Goal: Task Accomplishment & Management: Use online tool/utility

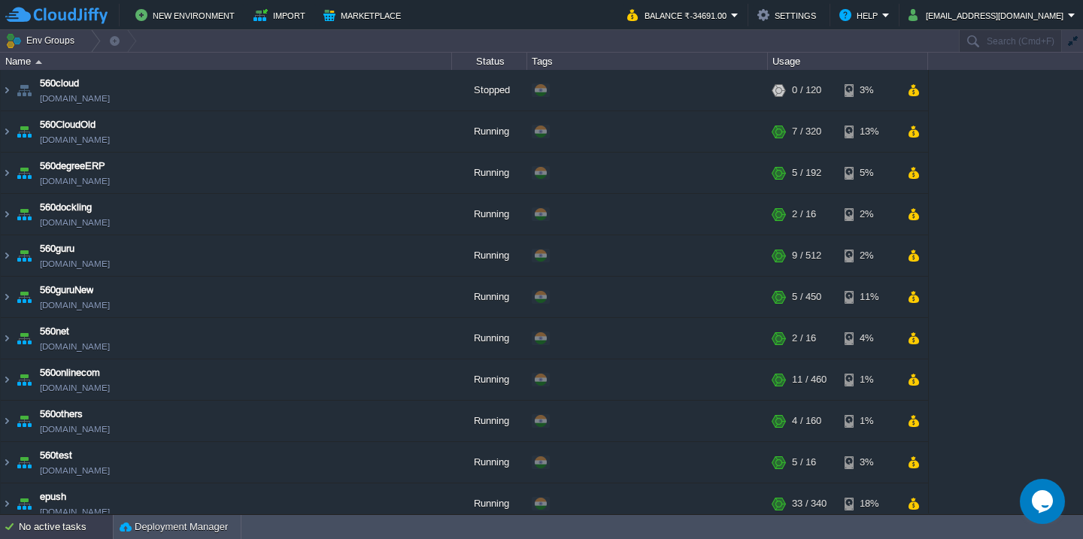
click at [45, 538] on div "No active tasks" at bounding box center [66, 527] width 94 height 24
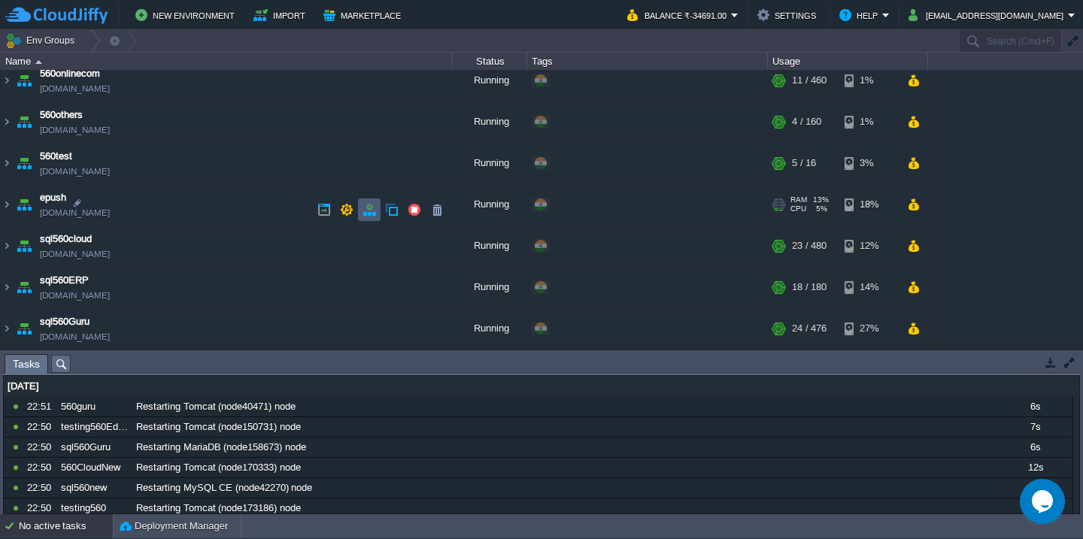
scroll to position [364, 0]
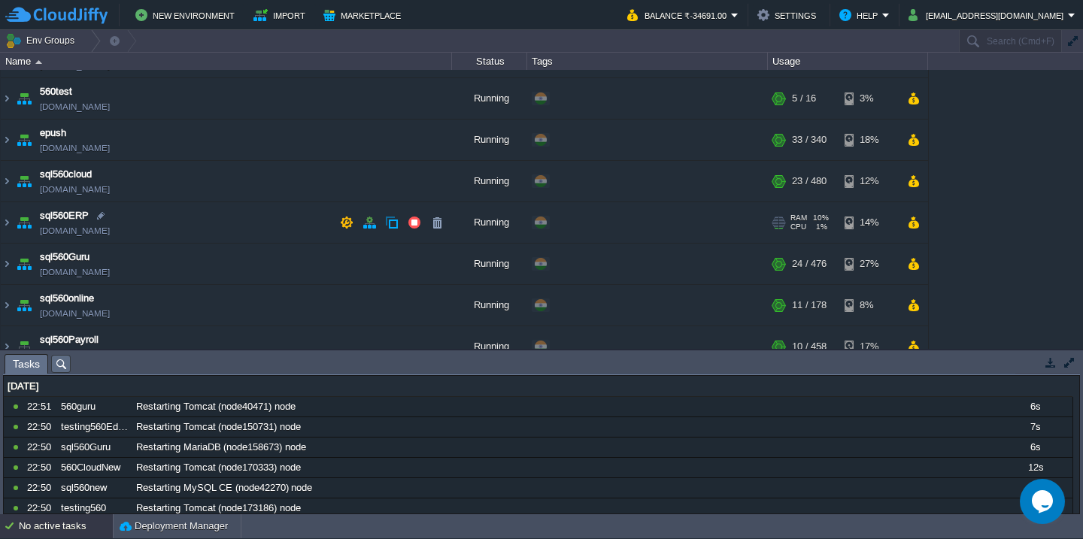
click at [197, 238] on td "sql560ERP [DOMAIN_NAME]" at bounding box center [226, 222] width 451 height 41
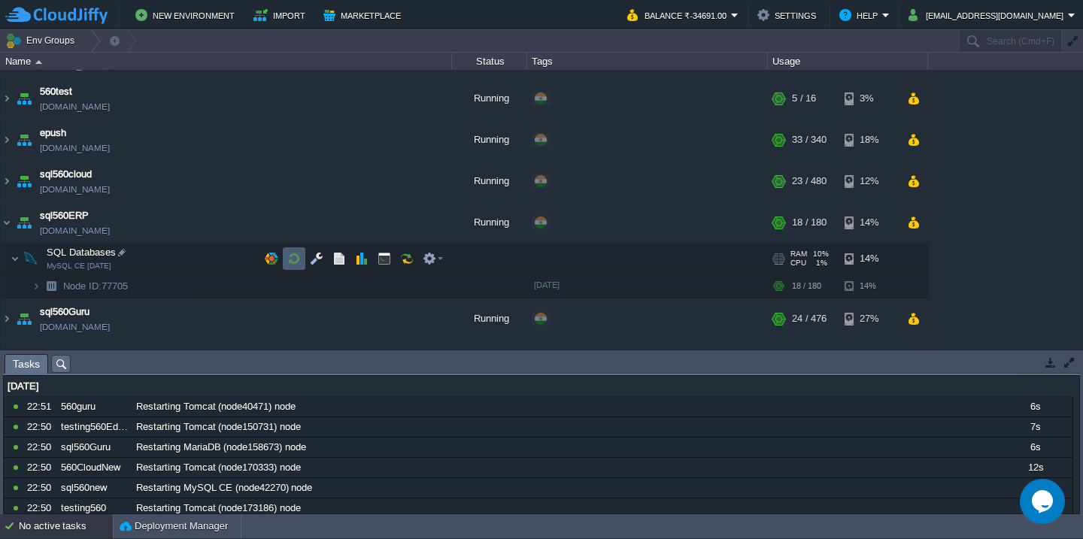
click at [292, 263] on button "button" at bounding box center [294, 259] width 14 height 14
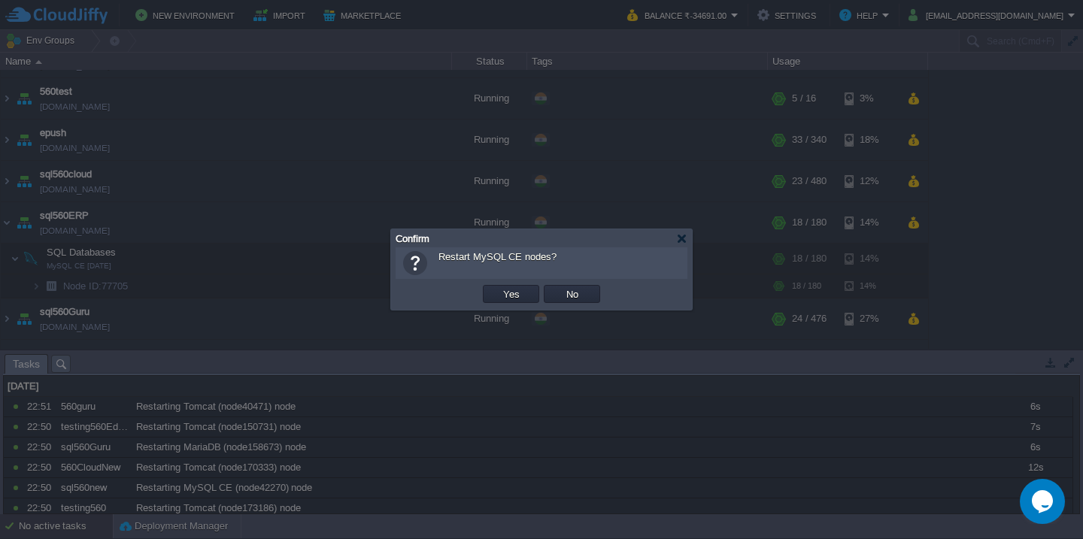
click at [499, 287] on button "Yes" at bounding box center [512, 294] width 26 height 14
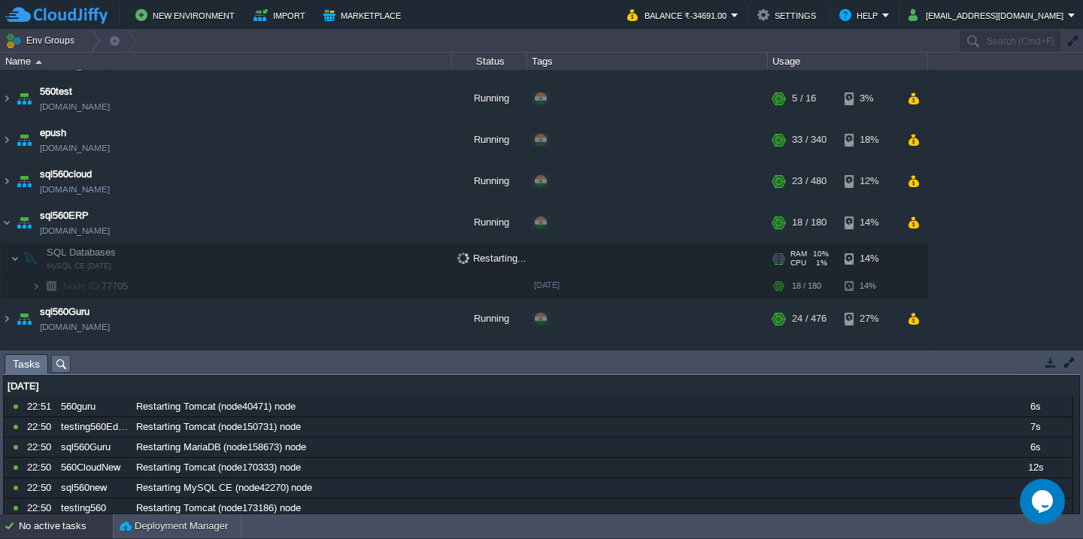
scroll to position [0, 0]
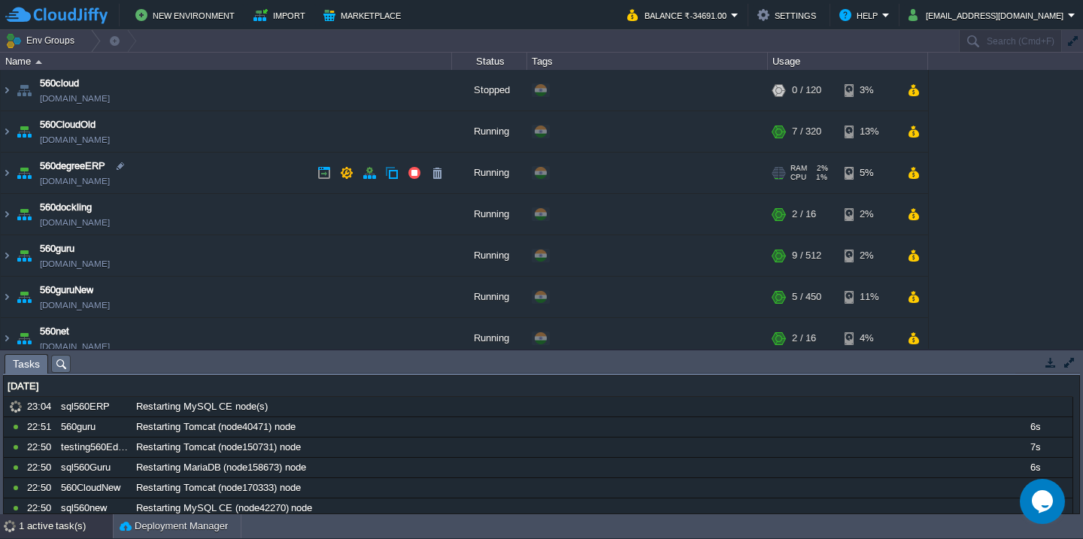
click at [231, 166] on td "560degreeERP [DOMAIN_NAME]" at bounding box center [226, 173] width 451 height 41
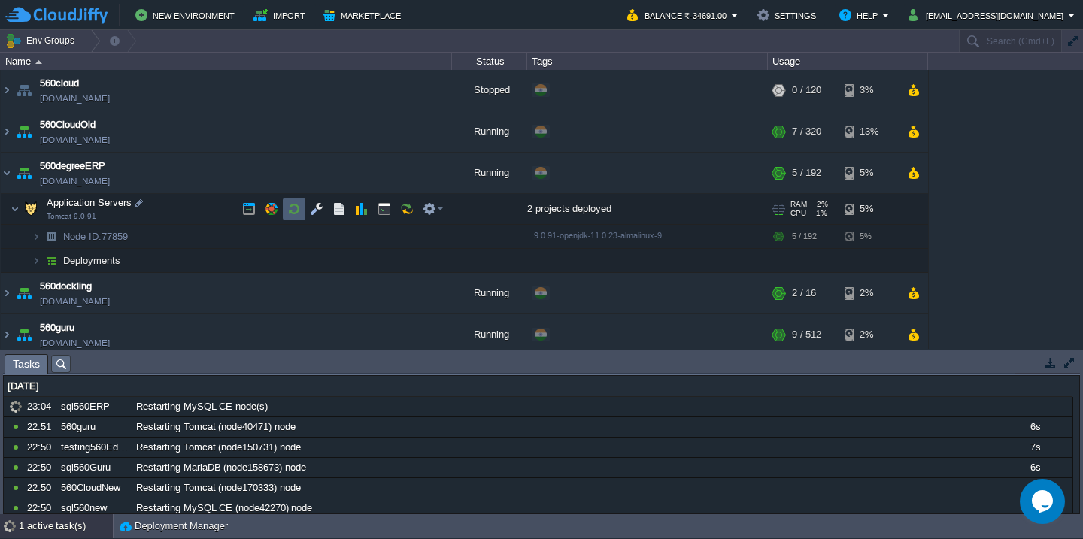
click at [297, 210] on button "button" at bounding box center [294, 209] width 14 height 14
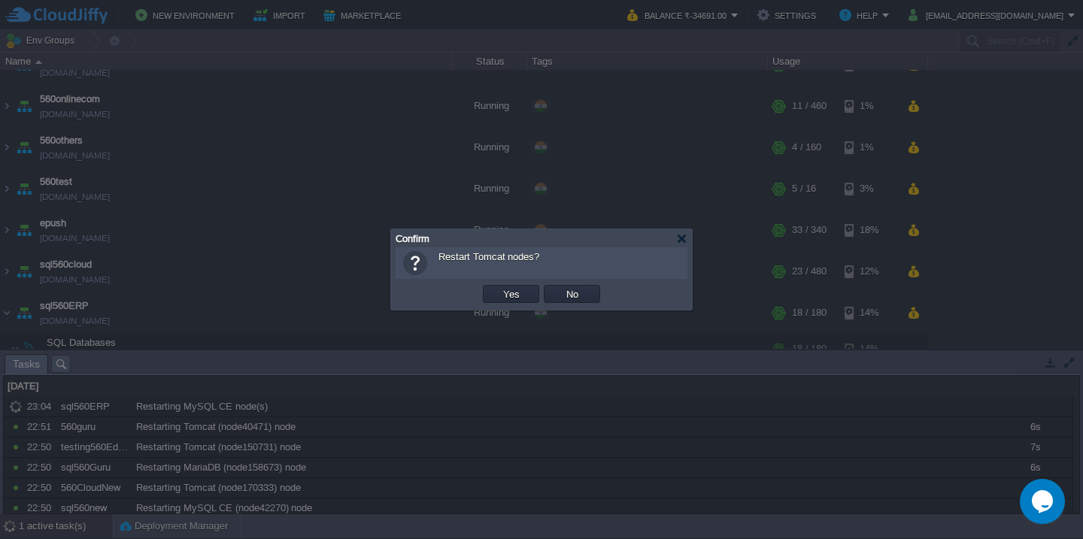
click at [499, 287] on button "Yes" at bounding box center [512, 294] width 26 height 14
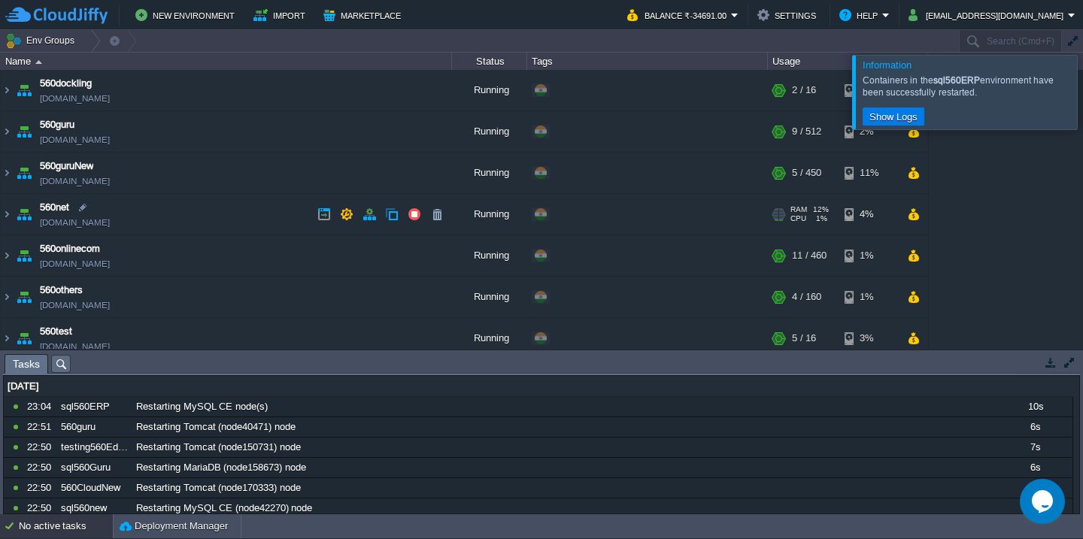
scroll to position [209, 0]
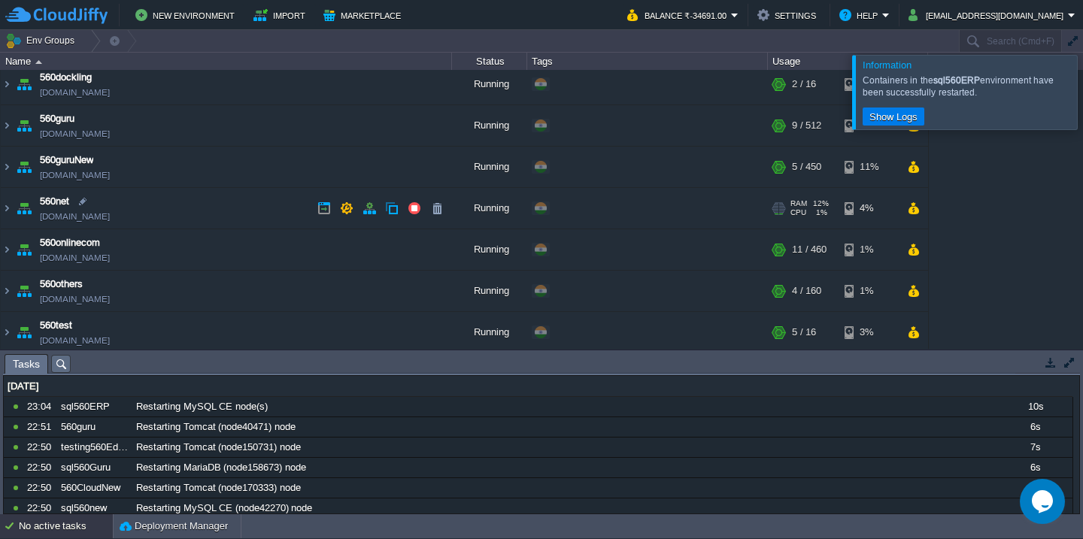
click at [241, 214] on td "560net [DOMAIN_NAME]" at bounding box center [226, 208] width 451 height 41
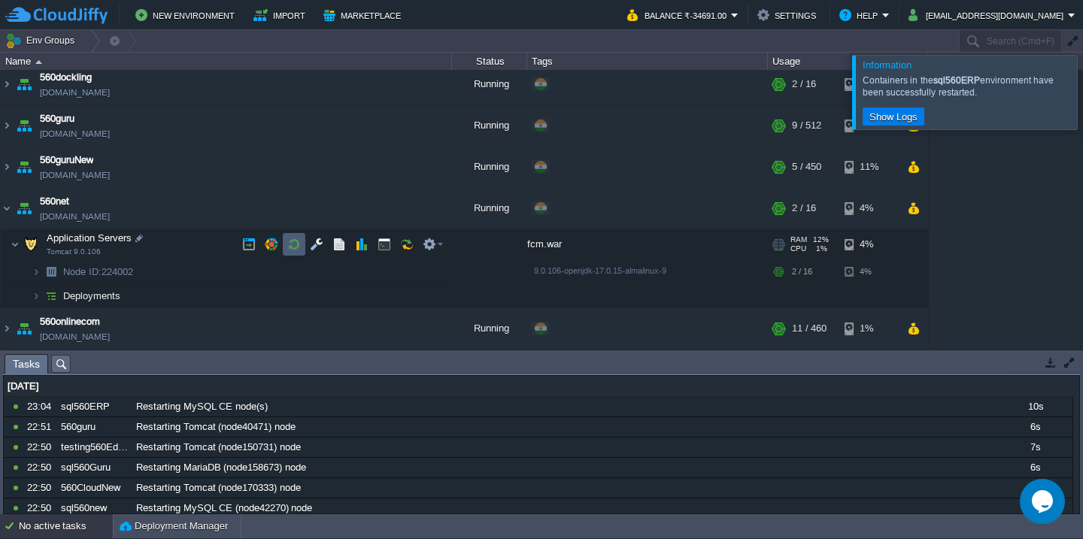
click at [287, 247] on button "button" at bounding box center [294, 245] width 14 height 14
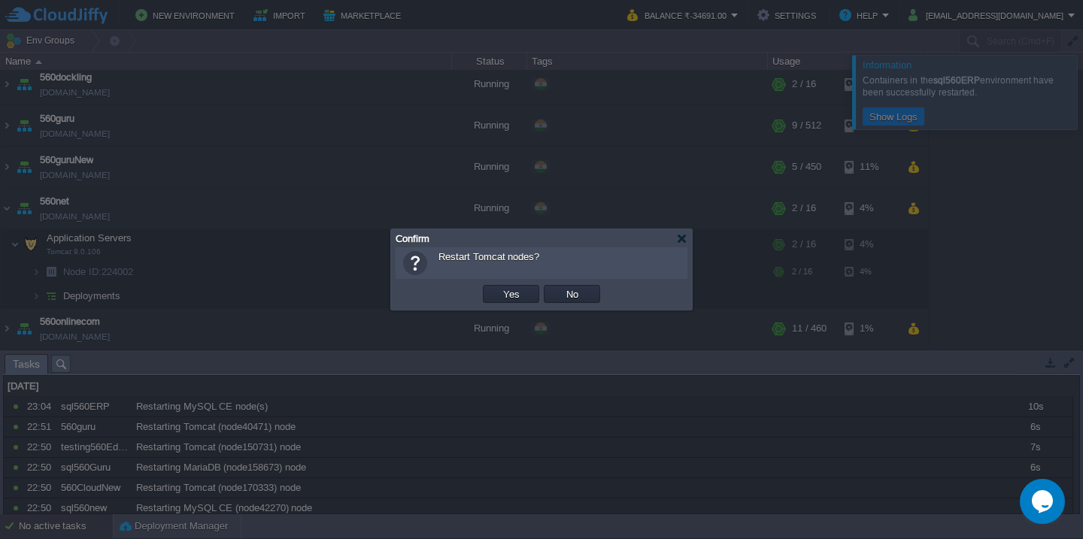
click at [499, 287] on button "Yes" at bounding box center [512, 294] width 26 height 14
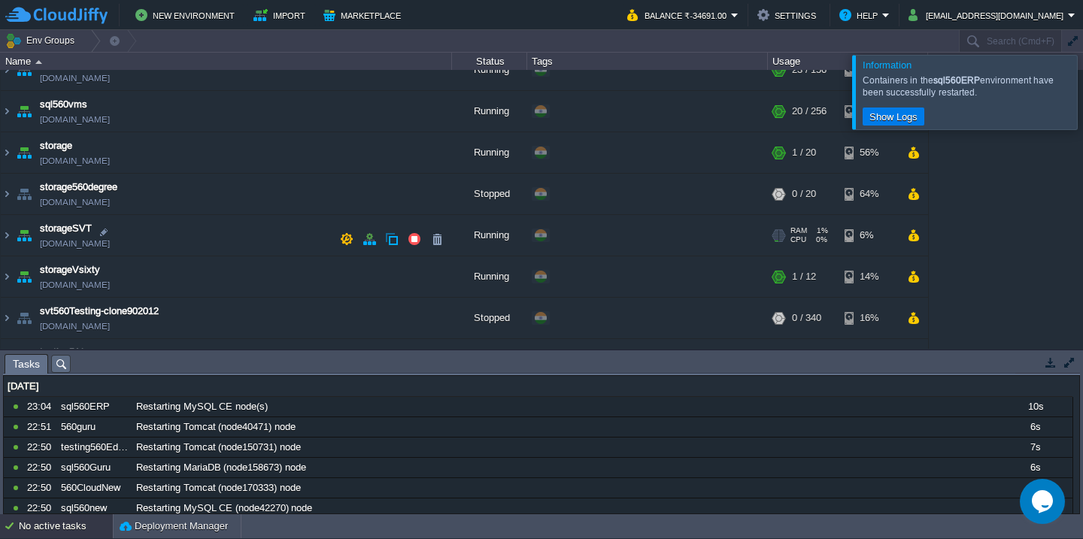
scroll to position [1049, 0]
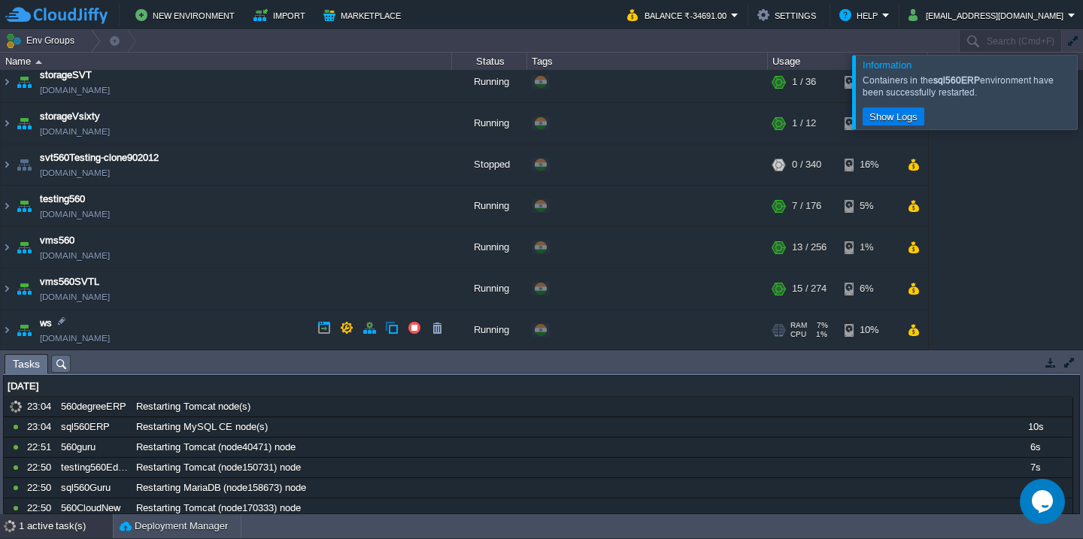
click at [223, 311] on td "ws [DOMAIN_NAME]" at bounding box center [226, 330] width 451 height 41
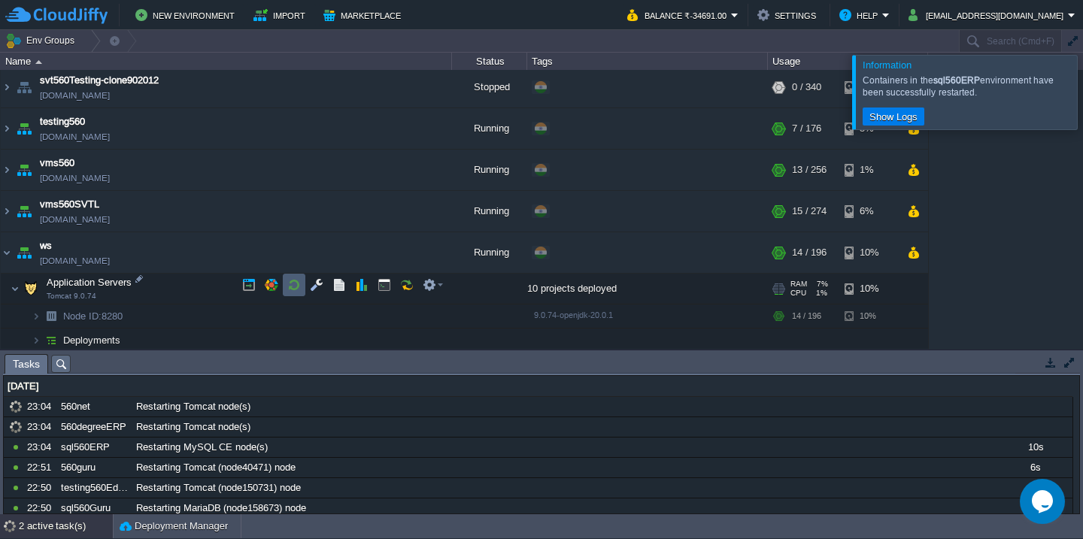
click at [287, 283] on button "button" at bounding box center [294, 285] width 14 height 14
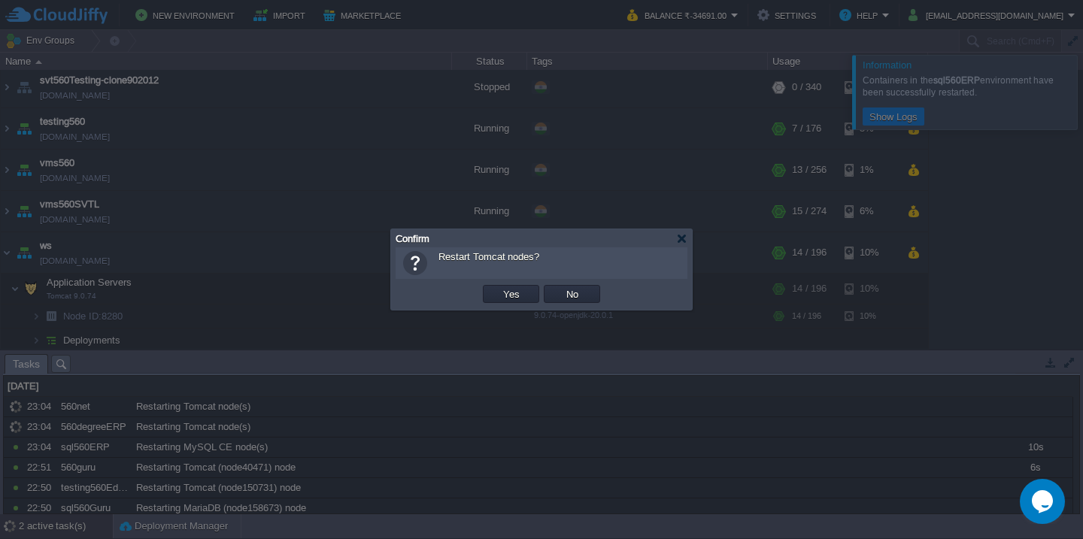
click at [499, 287] on button "Yes" at bounding box center [512, 294] width 26 height 14
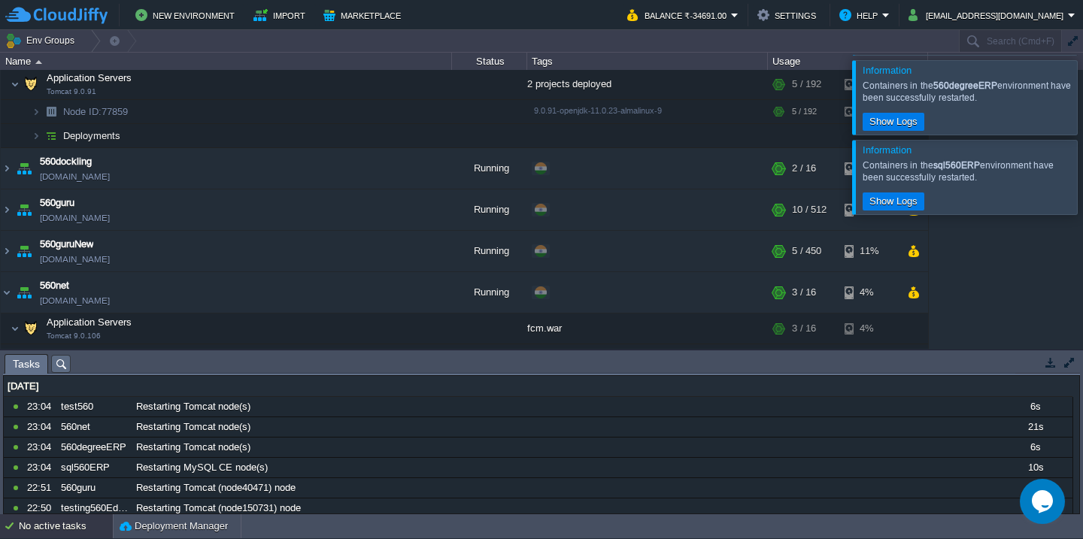
scroll to position [372, 0]
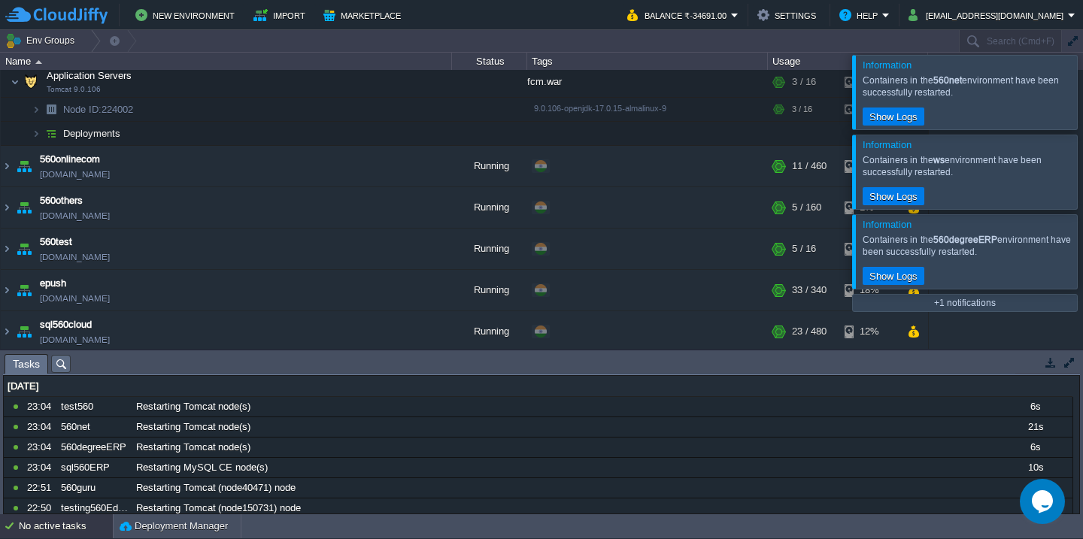
click at [1082, 95] on div at bounding box center [1101, 92] width 0 height 74
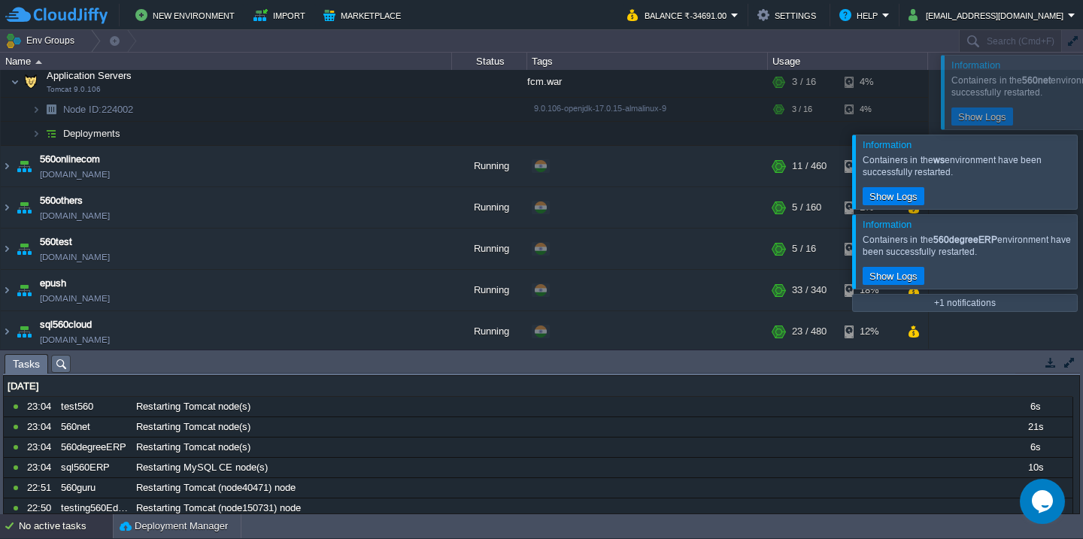
click at [1082, 135] on div at bounding box center [1101, 172] width 0 height 74
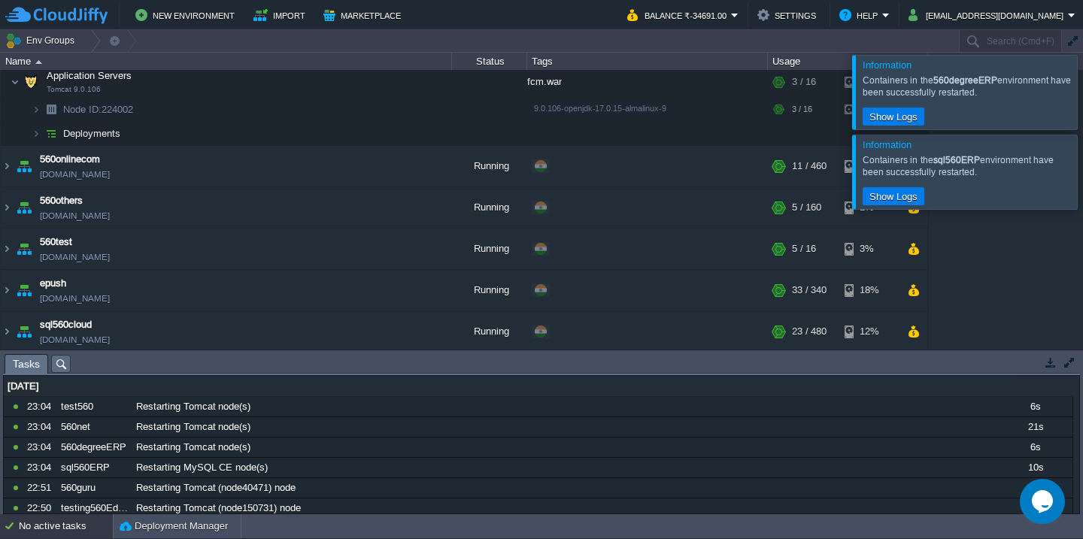
click at [1082, 95] on div at bounding box center [1101, 92] width 0 height 74
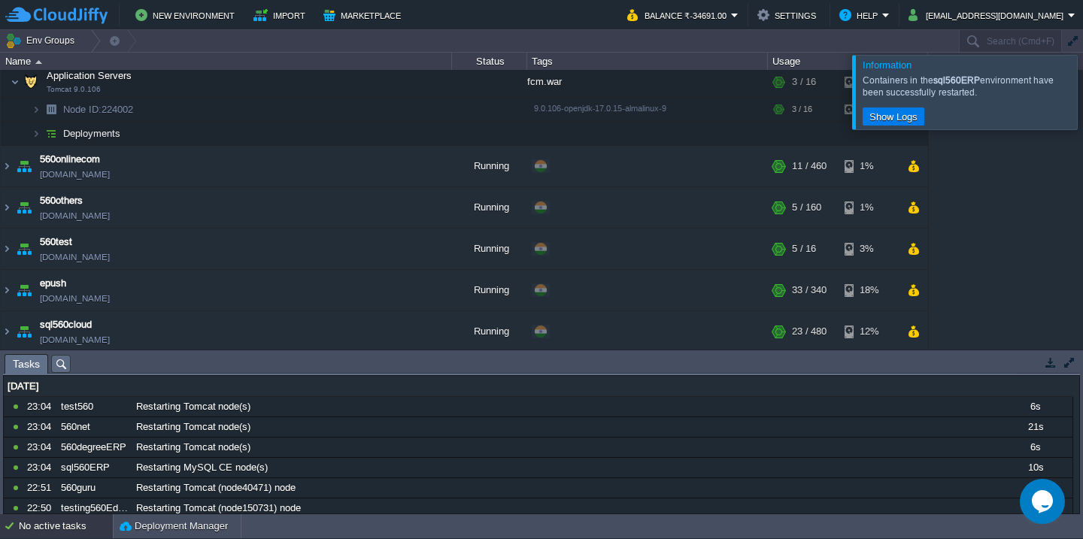
click at [1082, 95] on div at bounding box center [1101, 92] width 0 height 74
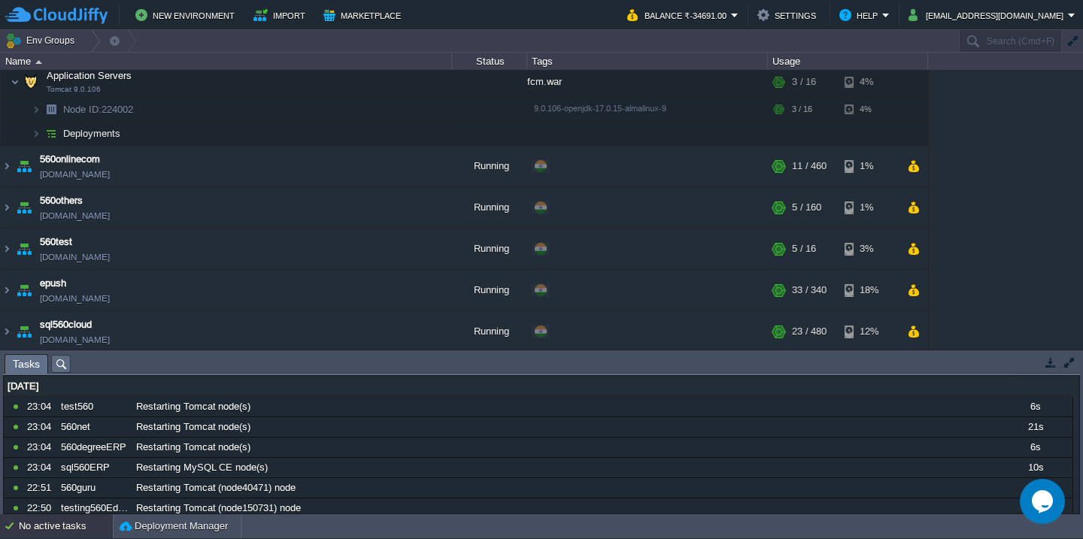
click at [66, 531] on div "No active tasks" at bounding box center [66, 526] width 94 height 24
